Goal: Information Seeking & Learning: Learn about a topic

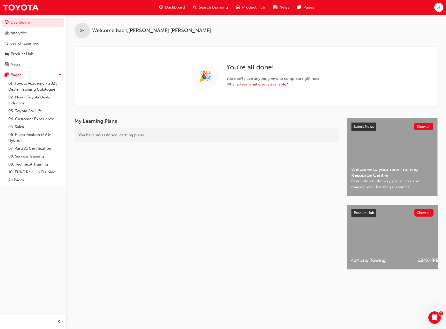
click at [29, 31] on div "Analytics" at bounding box center [33, 33] width 57 height 6
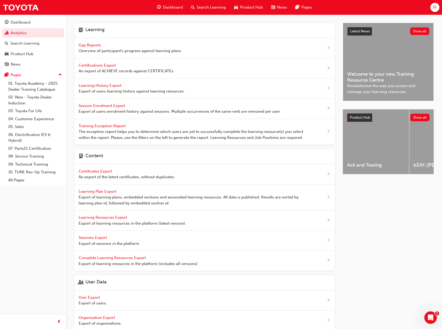
click at [435, 8] on span "SF" at bounding box center [434, 7] width 4 height 6
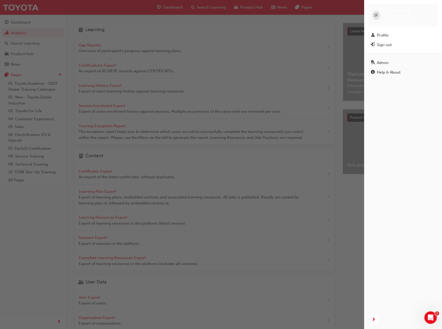
click at [329, 8] on div "button" at bounding box center [182, 164] width 364 height 329
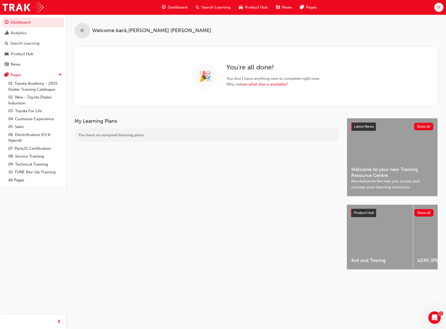
click at [441, 6] on div "SF" at bounding box center [438, 7] width 9 height 9
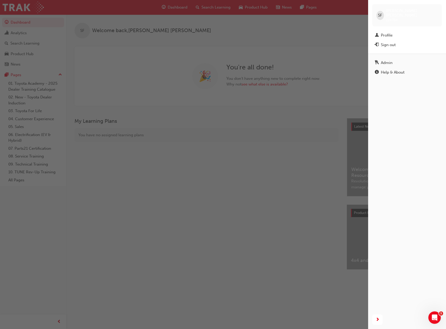
click at [314, 27] on div "button" at bounding box center [184, 164] width 368 height 329
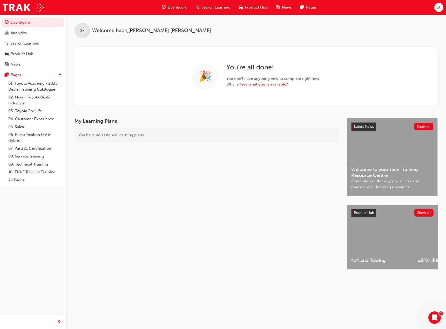
click at [157, 6] on div "Dashboard Search Learning Product Hub News Pages" at bounding box center [238, 7] width 167 height 15
click at [27, 43] on div "Search Learning" at bounding box center [24, 43] width 29 height 6
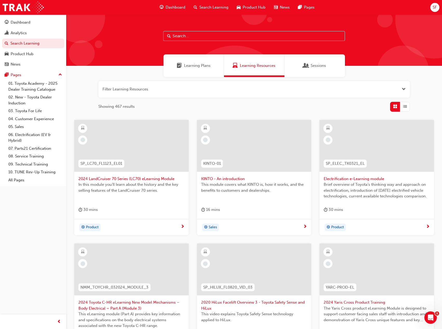
click at [438, 6] on div "SF" at bounding box center [434, 7] width 9 height 9
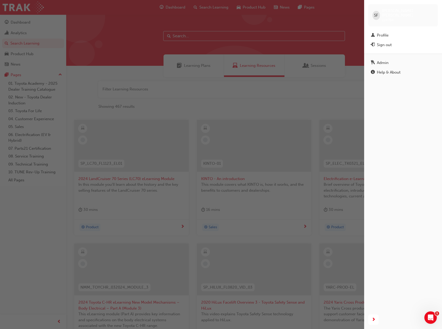
click at [404, 32] on div "Profile" at bounding box center [403, 35] width 64 height 6
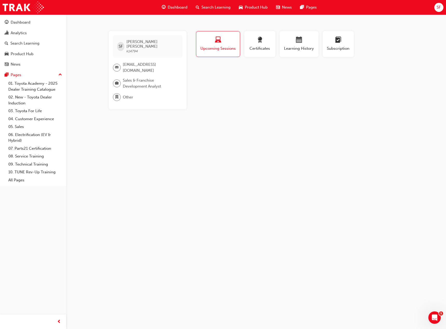
click at [272, 47] on button "Certificates" at bounding box center [259, 44] width 31 height 26
click at [295, 47] on span "Learning History" at bounding box center [298, 49] width 31 height 6
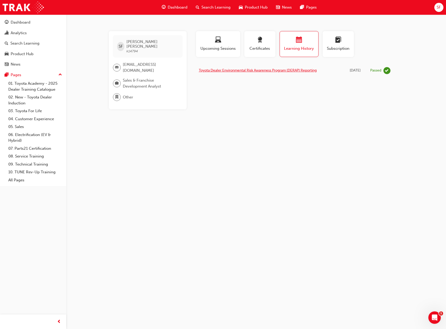
click at [291, 69] on link "Toyota Dealer Environmental Risk Awareness Program (DERAP) Reporting" at bounding box center [258, 70] width 118 height 4
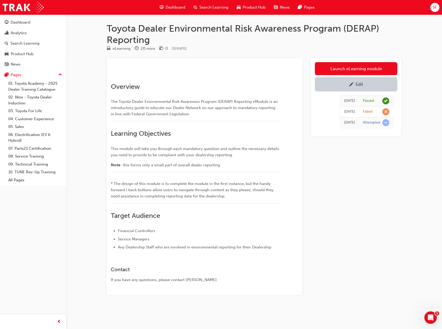
click at [346, 69] on link "Launch eLearning module" at bounding box center [356, 68] width 82 height 13
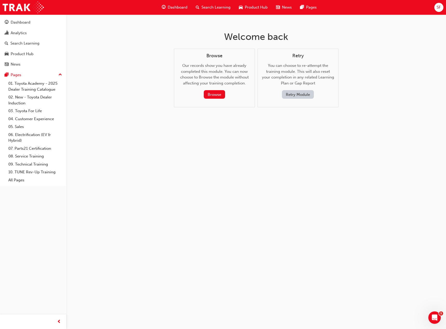
click at [303, 92] on button "Retry Module" at bounding box center [298, 94] width 32 height 9
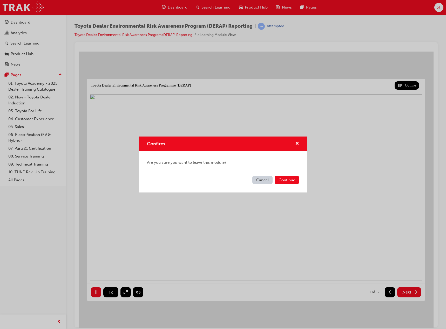
click at [281, 180] on button "Continue" at bounding box center [286, 180] width 24 height 9
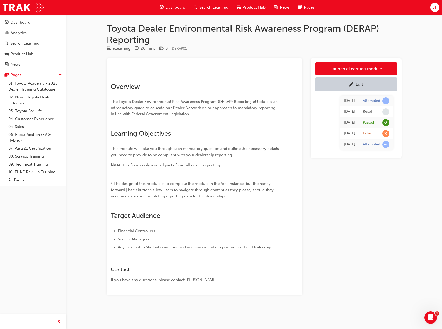
click at [340, 69] on link "Launch eLearning module" at bounding box center [356, 68] width 82 height 13
click at [354, 82] on div "Edit" at bounding box center [356, 84] width 75 height 6
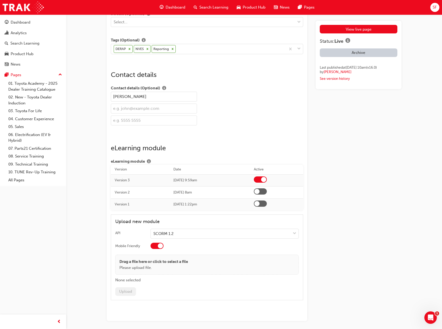
scroll to position [832, 0]
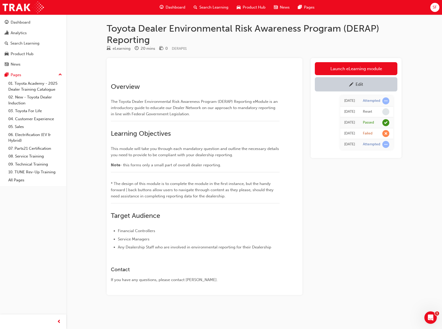
click at [367, 70] on link "Launch eLearning module" at bounding box center [356, 68] width 82 height 13
click at [350, 67] on link "Launch eLearning module" at bounding box center [356, 68] width 82 height 13
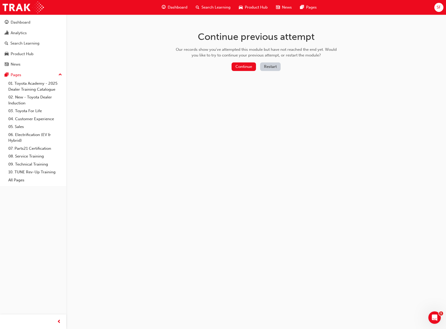
click at [247, 65] on button "Continue" at bounding box center [243, 67] width 24 height 9
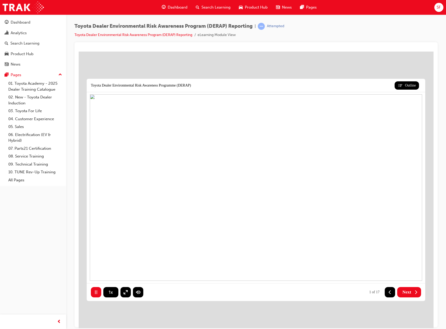
click at [405, 292] on span "Next" at bounding box center [406, 292] width 9 height 5
click at [409, 291] on span "Next" at bounding box center [406, 292] width 9 height 5
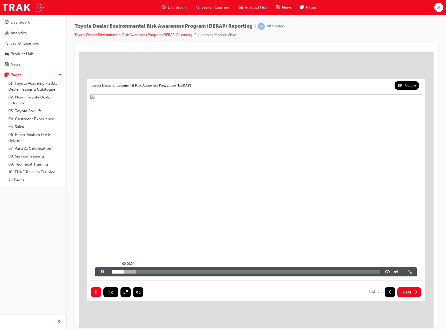
click at [128, 272] on div "00:00:04" at bounding box center [246, 272] width 268 height 4
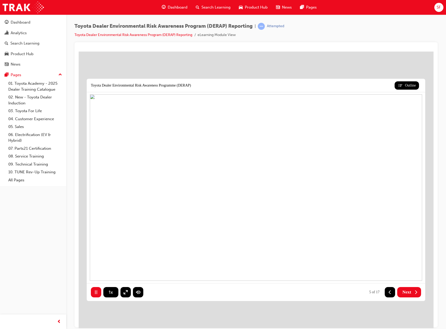
click at [413, 288] on button "Next" at bounding box center [409, 292] width 24 height 10
click at [414, 288] on button "Next" at bounding box center [409, 292] width 24 height 10
click at [415, 288] on button "Next" at bounding box center [409, 292] width 24 height 10
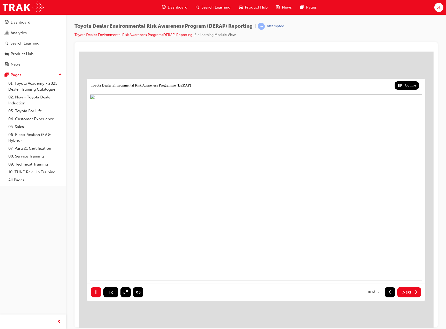
click at [415, 288] on button "Next" at bounding box center [409, 292] width 24 height 10
click at [390, 294] on icon at bounding box center [389, 292] width 5 height 5
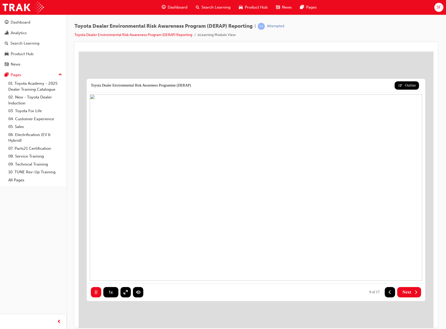
click at [390, 294] on icon at bounding box center [389, 292] width 5 height 5
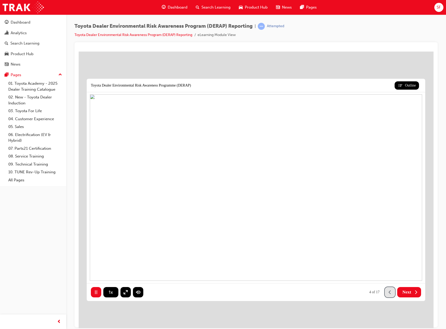
click at [390, 294] on icon at bounding box center [389, 292] width 5 height 5
click at [410, 291] on span "Next" at bounding box center [406, 292] width 9 height 5
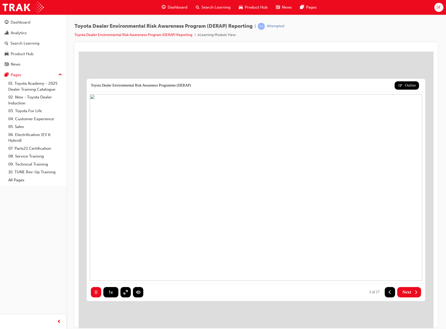
click at [410, 291] on span "Next" at bounding box center [406, 292] width 9 height 5
drag, startPoint x: 402, startPoint y: 291, endPoint x: 392, endPoint y: 290, distance: 9.7
click at [402, 291] on span "Next" at bounding box center [406, 292] width 9 height 5
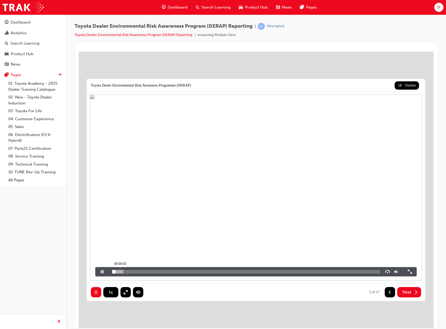
click at [121, 272] on div at bounding box center [117, 272] width 11 height 4
click at [140, 271] on div "00:00:06" at bounding box center [246, 272] width 268 height 4
click at [179, 271] on div "00:00:15" at bounding box center [246, 272] width 268 height 4
drag, startPoint x: 208, startPoint y: 272, endPoint x: 216, endPoint y: 272, distance: 8.1
click at [208, 272] on div at bounding box center [179, 272] width 135 height 4
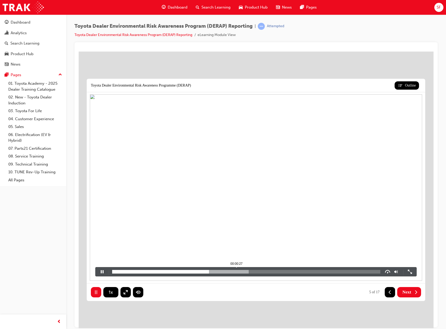
click at [237, 272] on div "00:00:27" at bounding box center [246, 272] width 268 height 4
drag, startPoint x: 264, startPoint y: 272, endPoint x: 273, endPoint y: 274, distance: 9.2
click at [265, 272] on div "00:00:33" at bounding box center [246, 272] width 268 height 4
drag, startPoint x: 289, startPoint y: 272, endPoint x: 298, endPoint y: 272, distance: 8.3
click at [290, 272] on div "00:00:39" at bounding box center [246, 272] width 268 height 4
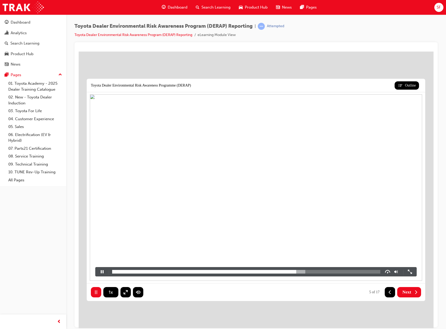
click at [100, 273] on button at bounding box center [101, 271] width 13 height 9
